Goal: Entertainment & Leisure: Browse casually

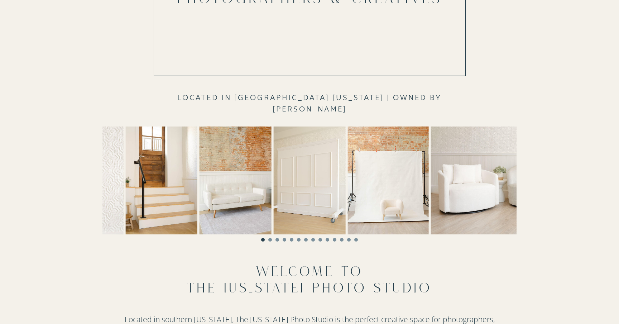
scroll to position [149, 0]
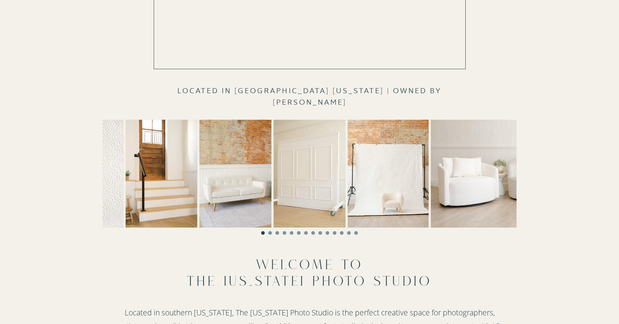
click at [305, 185] on img at bounding box center [310, 174] width 72 height 108
click at [271, 233] on li "Page dot 2" at bounding box center [270, 233] width 4 height 4
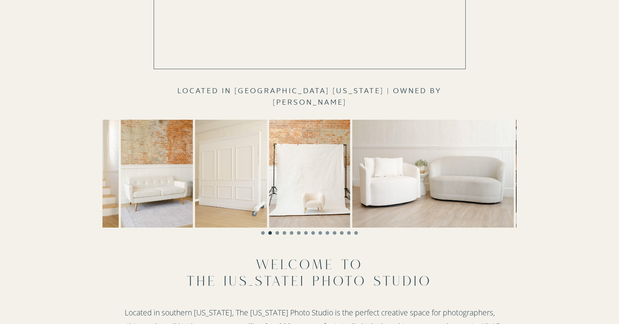
click at [278, 232] on li "Page dot 3" at bounding box center [278, 233] width 4 height 4
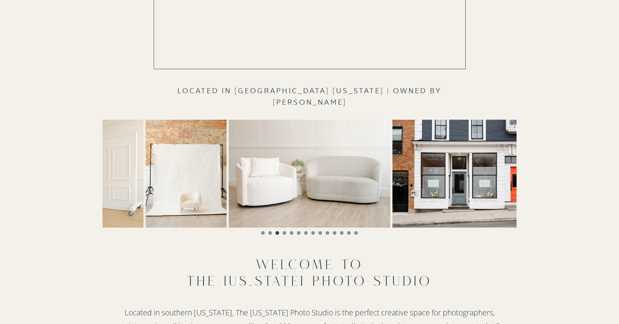
click at [284, 233] on li "Page dot 4" at bounding box center [285, 233] width 4 height 4
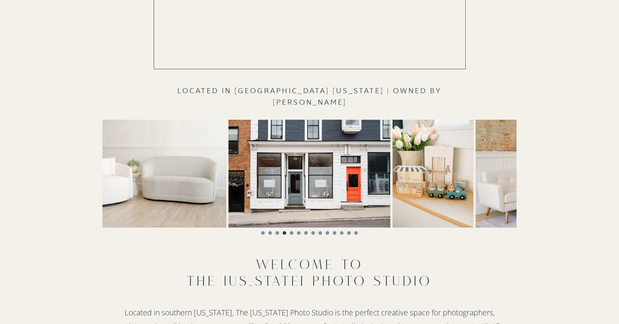
click at [291, 233] on li "Page dot 5" at bounding box center [292, 233] width 4 height 4
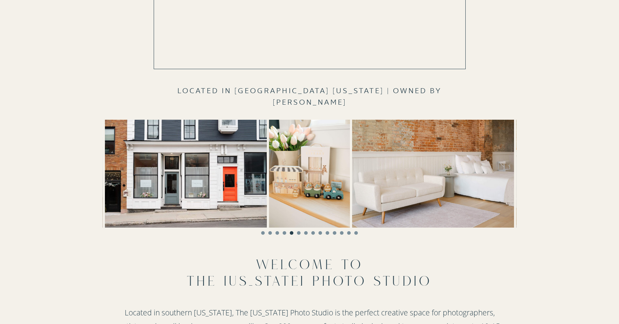
click at [298, 233] on li "Page dot 6" at bounding box center [299, 233] width 4 height 4
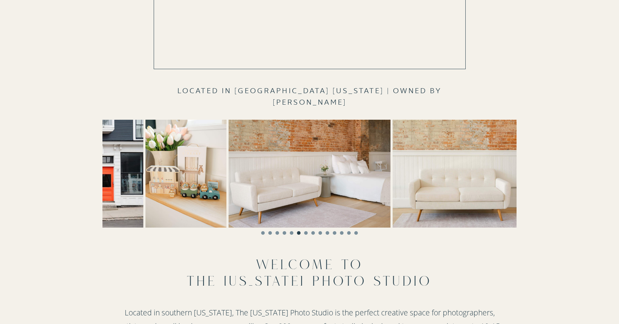
click at [306, 233] on li "Page dot 7" at bounding box center [306, 233] width 4 height 4
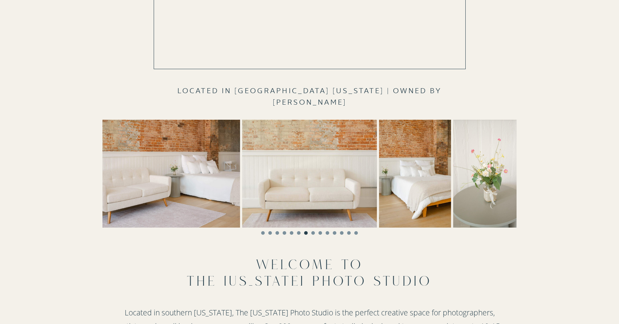
click at [313, 233] on li "Page dot 8" at bounding box center [313, 233] width 4 height 4
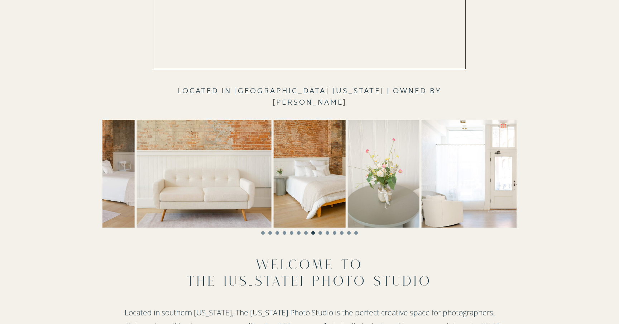
click at [323, 233] on ol at bounding box center [310, 231] width 414 height 7
click at [321, 233] on li "Page dot 9" at bounding box center [321, 233] width 4 height 4
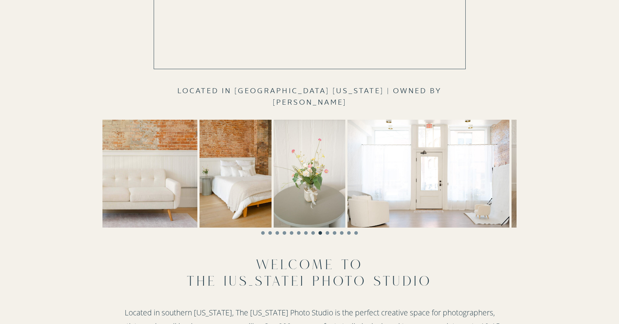
click at [328, 233] on li "Page dot 10" at bounding box center [328, 233] width 4 height 4
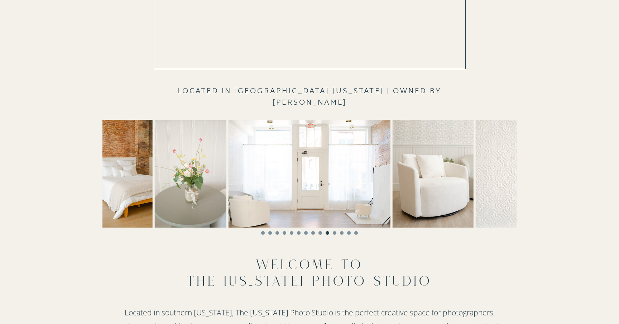
click at [335, 233] on li "Page dot 11" at bounding box center [335, 233] width 4 height 4
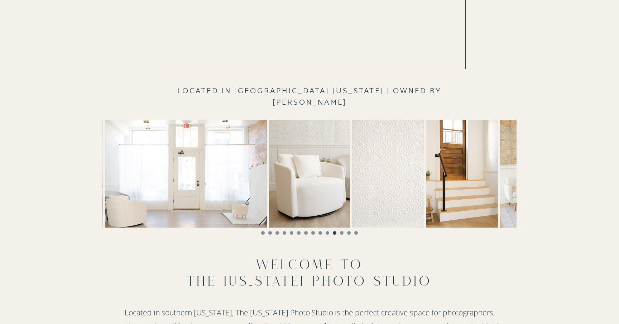
click at [343, 233] on li "Page dot 12" at bounding box center [342, 233] width 4 height 4
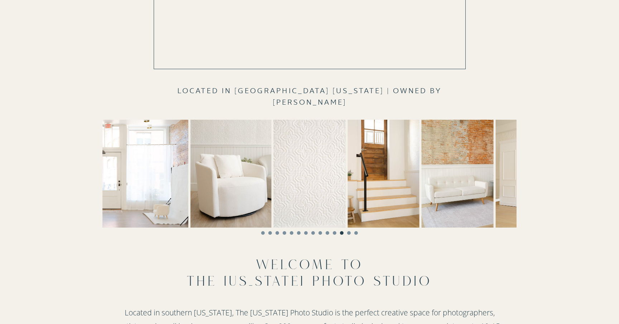
click at [350, 232] on li "Page dot 13" at bounding box center [349, 233] width 4 height 4
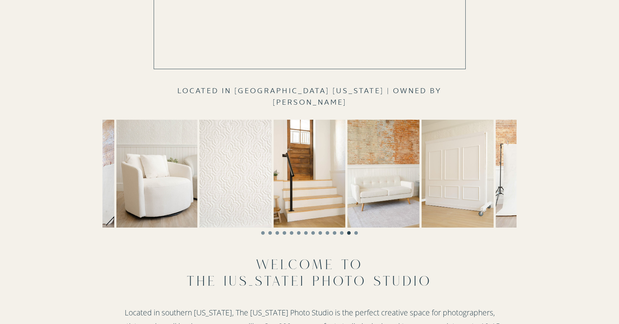
click at [358, 233] on ol at bounding box center [310, 231] width 414 height 7
click at [357, 233] on li "Page dot 14" at bounding box center [356, 233] width 4 height 4
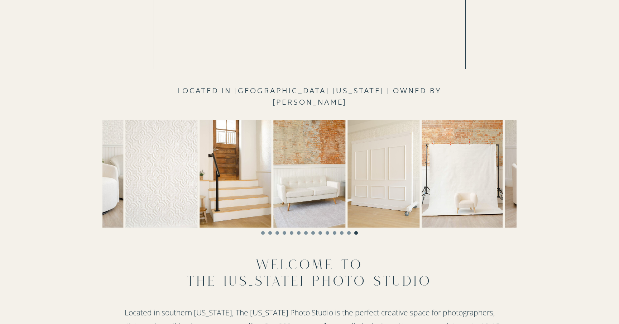
click at [402, 188] on img at bounding box center [384, 174] width 72 height 108
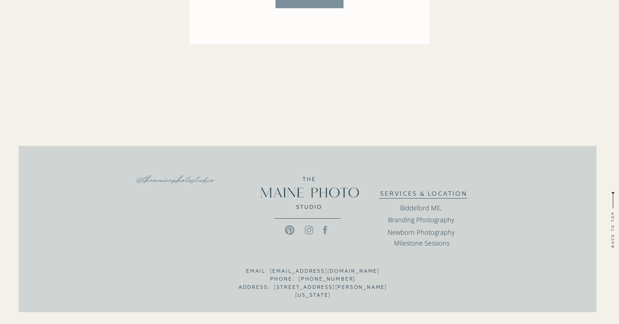
scroll to position [1702, 0]
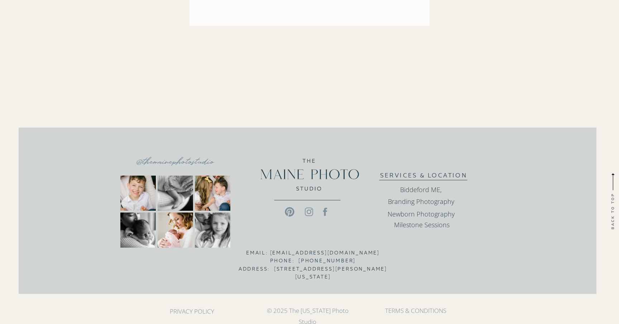
click at [308, 214] on icon at bounding box center [309, 211] width 19 height 11
